Goal: Find specific page/section: Find specific page/section

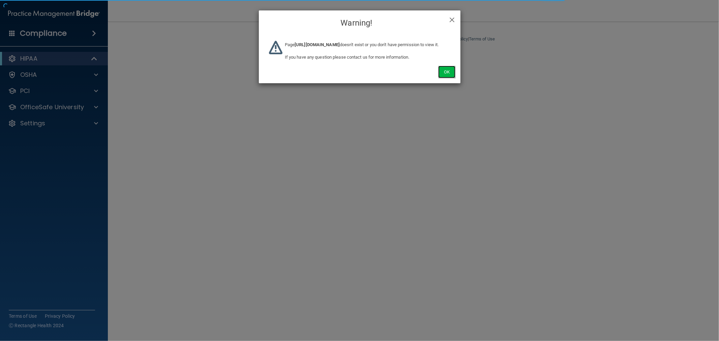
click at [445, 78] on button "Ok" at bounding box center [446, 72] width 17 height 12
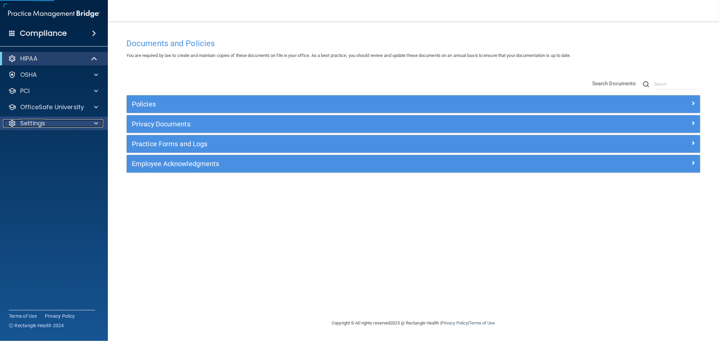
click at [92, 121] on div at bounding box center [95, 123] width 17 height 8
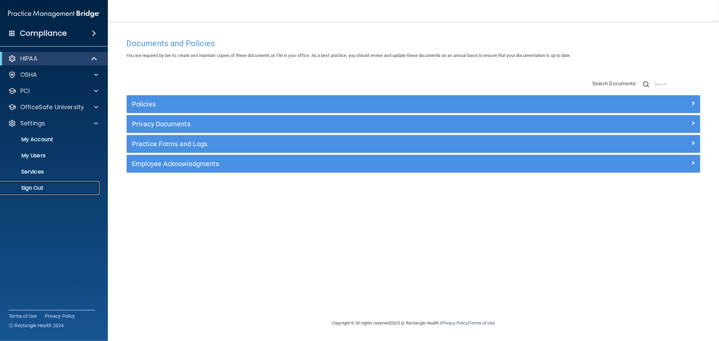
click at [31, 187] on p "Sign Out" at bounding box center [50, 188] width 92 height 7
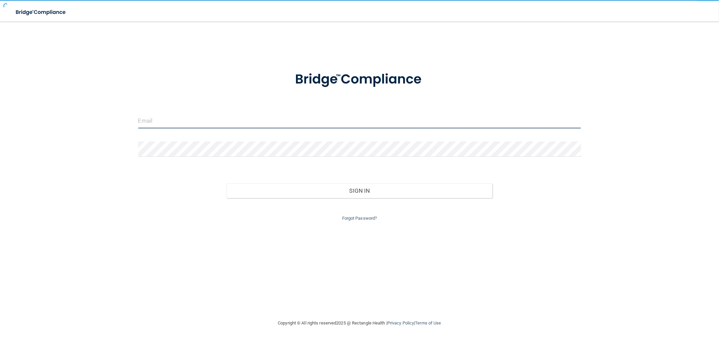
type input "swhite@rectanglehealth.com"
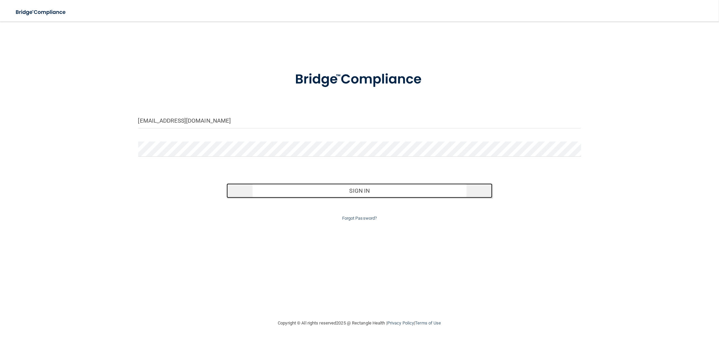
click at [363, 189] on button "Sign In" at bounding box center [360, 190] width 266 height 15
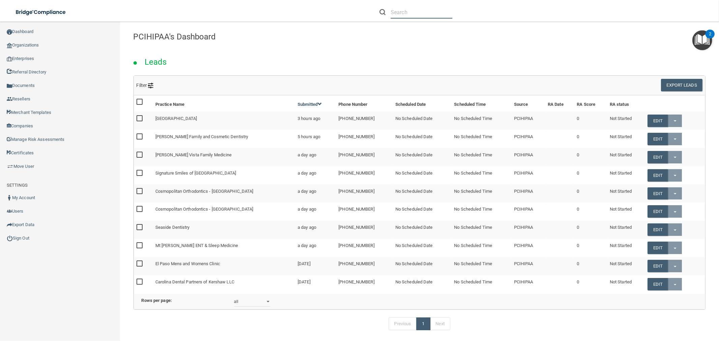
click at [427, 8] on input "text" at bounding box center [422, 12] width 62 height 12
paste input "[PERSON_NAME] Orthodontics"
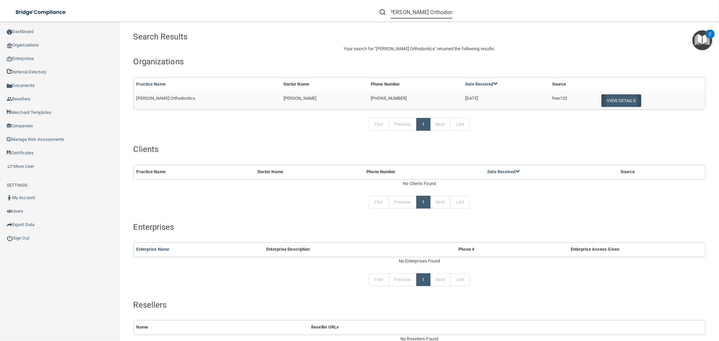
type input "[PERSON_NAME] Orthodontics"
click at [616, 103] on button "View Details" at bounding box center [622, 100] width 40 height 12
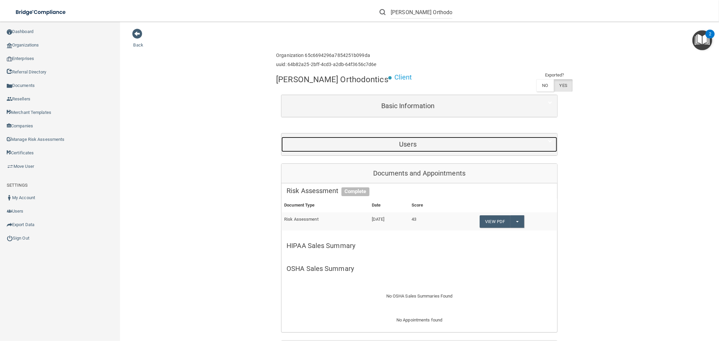
click at [419, 142] on h5 "Users" at bounding box center [408, 144] width 243 height 7
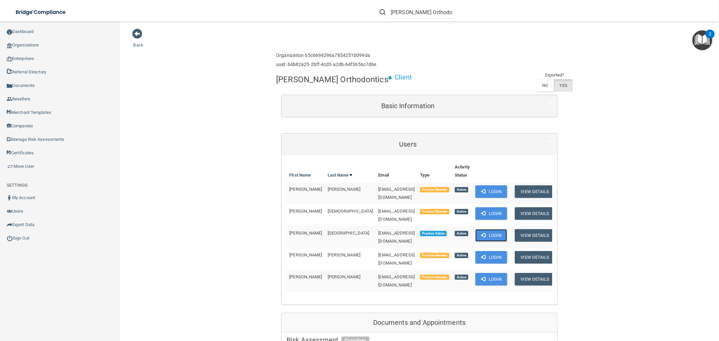
click at [484, 231] on button "Login" at bounding box center [491, 235] width 32 height 12
click at [532, 231] on button "View Details" at bounding box center [535, 235] width 40 height 12
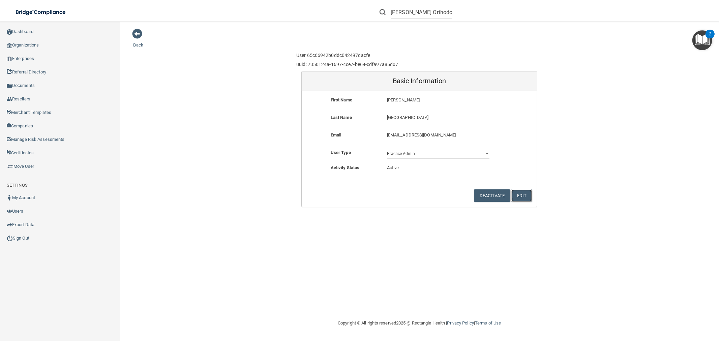
click at [526, 196] on button "Edit" at bounding box center [521, 195] width 21 height 12
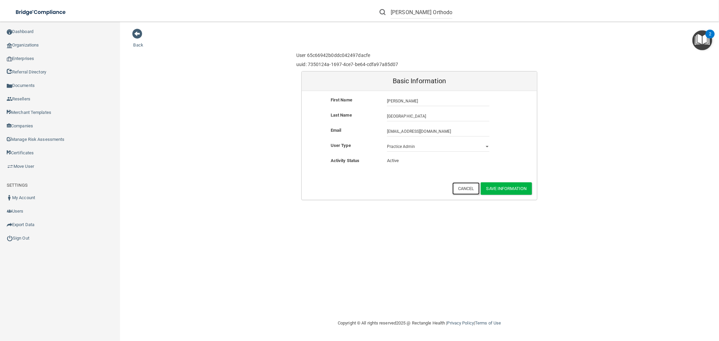
click at [467, 189] on button "Cancel" at bounding box center [465, 188] width 27 height 12
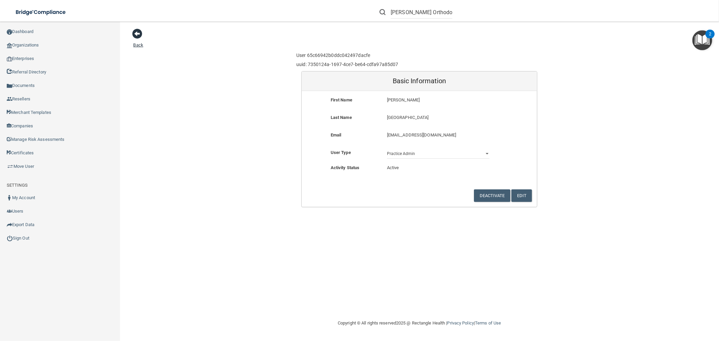
click at [136, 33] on span at bounding box center [138, 34] width 10 height 10
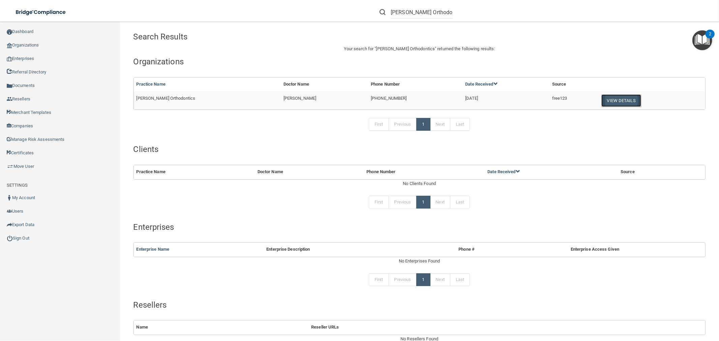
click at [620, 98] on button "View Details" at bounding box center [622, 100] width 40 height 12
click at [616, 99] on button "View Details" at bounding box center [622, 100] width 40 height 12
click at [27, 236] on link "Sign Out" at bounding box center [60, 238] width 120 height 13
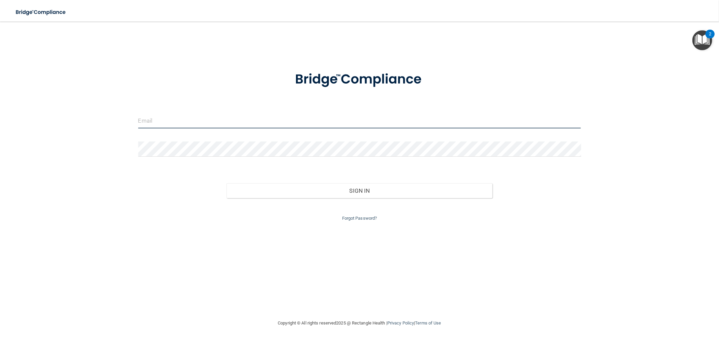
type input "swhite@rectanglehealth.com"
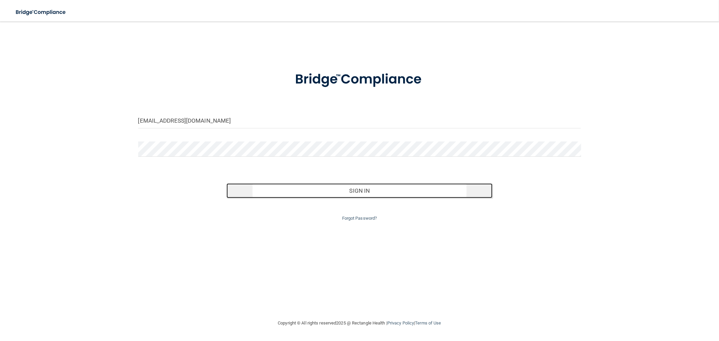
click at [369, 190] on button "Sign In" at bounding box center [360, 190] width 266 height 15
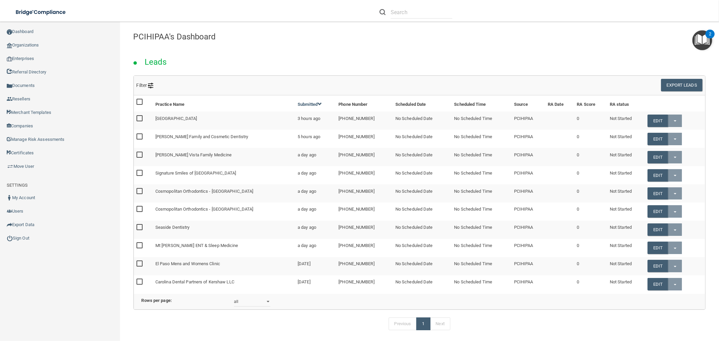
scroll to position [0, 2]
click at [24, 238] on link "Sign Out" at bounding box center [60, 238] width 120 height 13
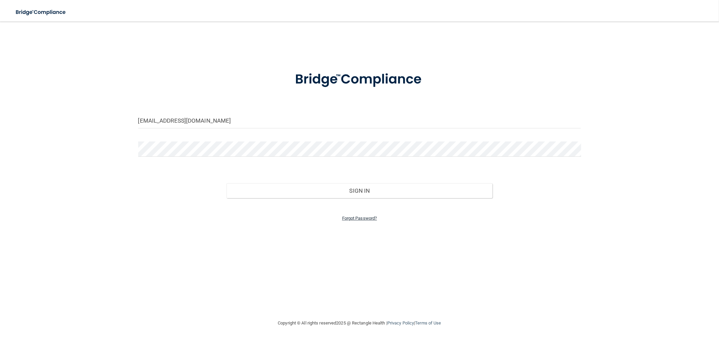
click at [360, 218] on link "Forgot Password?" at bounding box center [359, 218] width 35 height 5
click at [273, 141] on input "email" at bounding box center [359, 141] width 231 height 15
click at [471, 272] on div "Enter your email address and select the Submit button to reset your password. S…" at bounding box center [359, 170] width 692 height 284
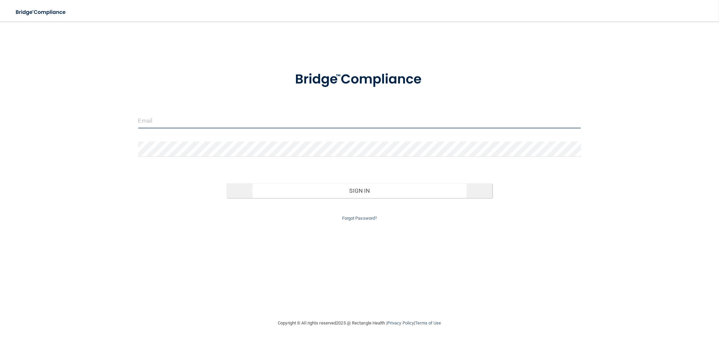
type input "swhite@rectanglehealth.com"
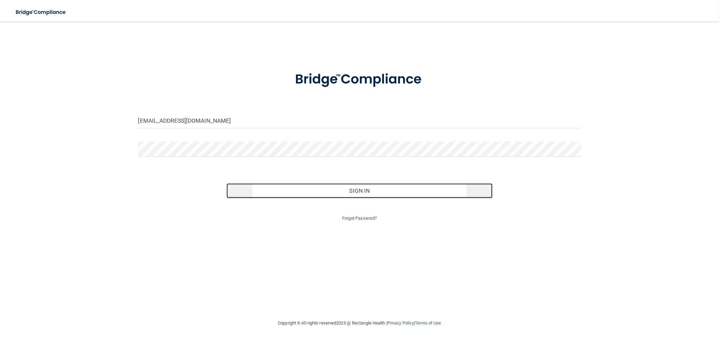
click at [358, 192] on button "Sign In" at bounding box center [360, 190] width 266 height 15
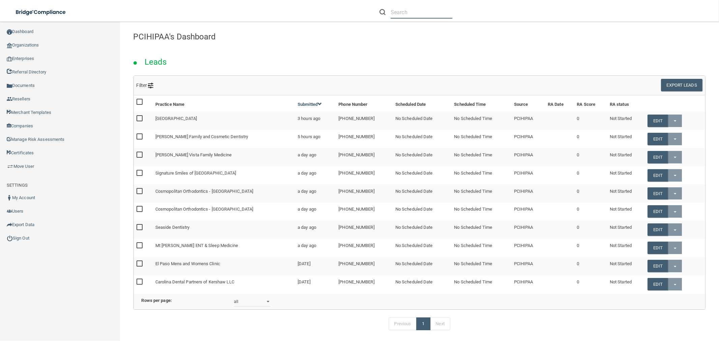
click at [406, 11] on input "text" at bounding box center [422, 12] width 62 height 12
paste input "[PERSON_NAME] Orthodontics"
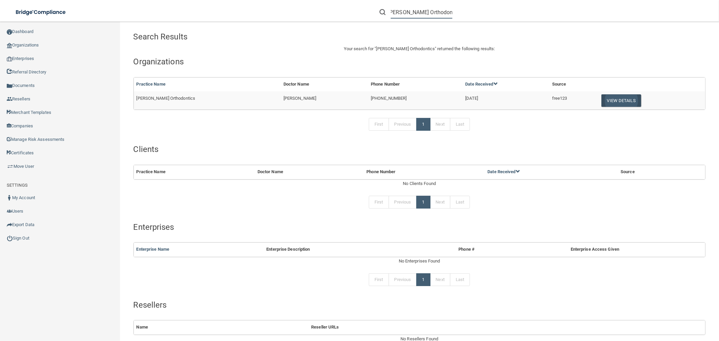
type input "[PERSON_NAME] Orthodontics"
click at [613, 98] on button "View Details" at bounding box center [622, 100] width 40 height 12
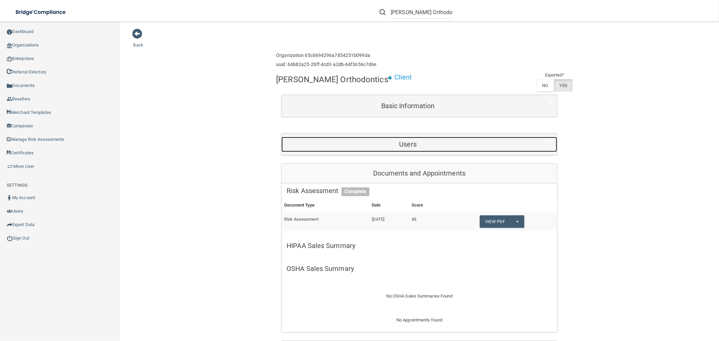
click at [410, 152] on div "Users" at bounding box center [408, 144] width 253 height 15
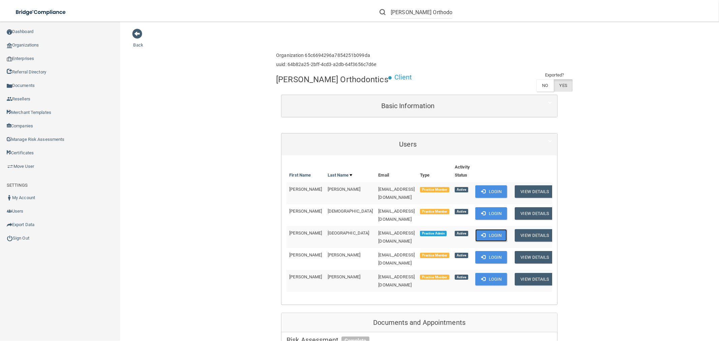
click at [486, 232] on button "Login" at bounding box center [491, 235] width 32 height 12
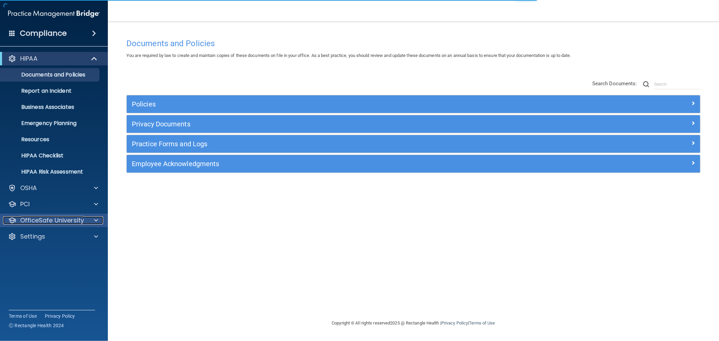
click at [94, 218] on span at bounding box center [96, 220] width 4 height 8
